Goal: Find specific page/section: Find specific page/section

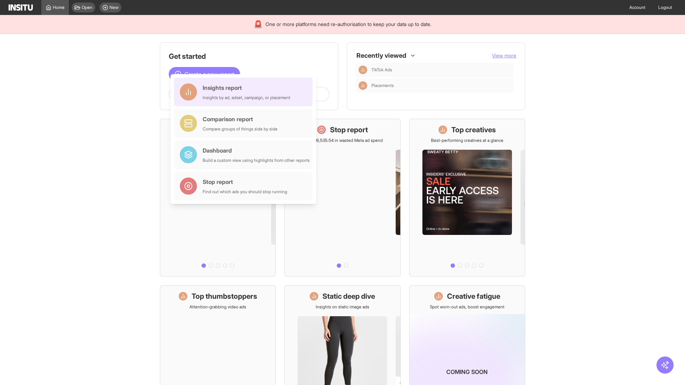
click at [245, 92] on div "Insights report Insights by ad, adset, campaign, or placement" at bounding box center [247, 91] width 88 height 17
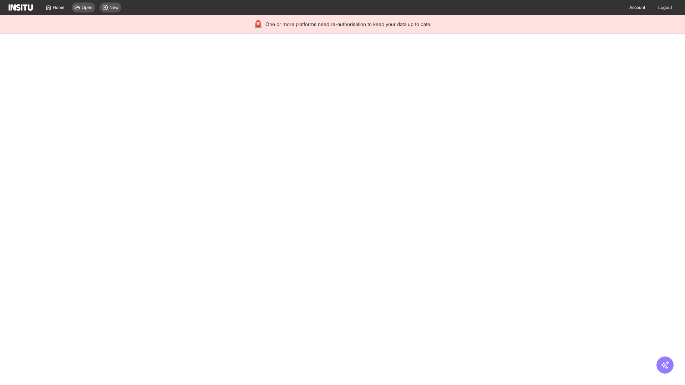
select select "**"
